Goal: Task Accomplishment & Management: Use online tool/utility

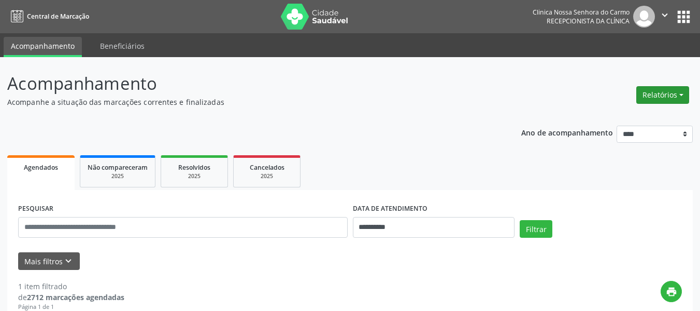
click at [658, 88] on button "Relatórios" at bounding box center [663, 95] width 53 height 18
click at [620, 116] on link "Agendamentos" at bounding box center [634, 117] width 111 height 15
select select "*"
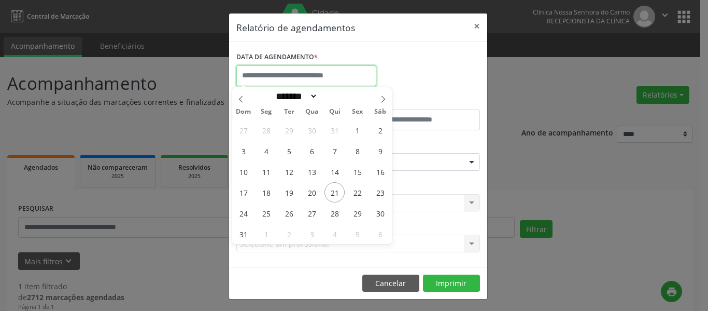
click at [304, 79] on input "text" at bounding box center [306, 75] width 140 height 21
click at [307, 195] on span "20" at bounding box center [312, 192] width 20 height 20
type input "**********"
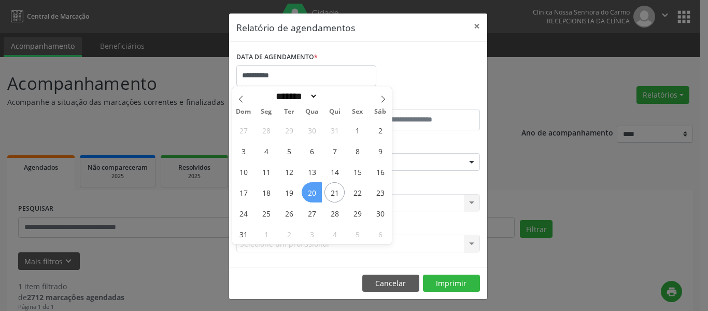
click at [306, 196] on span "20" at bounding box center [312, 192] width 20 height 20
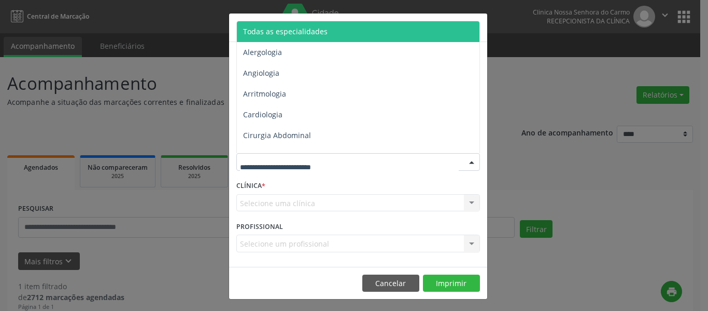
click at [326, 25] on span "Todas as especialidades" at bounding box center [359, 31] width 244 height 21
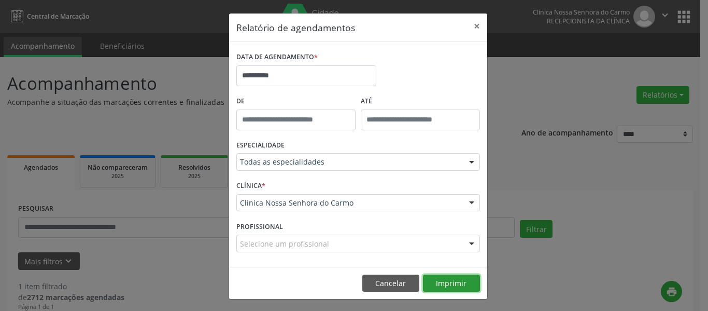
click at [449, 286] on button "Imprimir" at bounding box center [451, 283] width 57 height 18
click at [404, 288] on button "Cancelar" at bounding box center [390, 283] width 57 height 18
